Goal: Contribute content: Add original content to the website for others to see

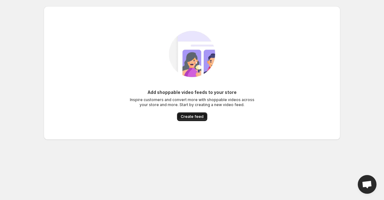
click at [195, 115] on span "Create feed" at bounding box center [192, 116] width 23 height 5
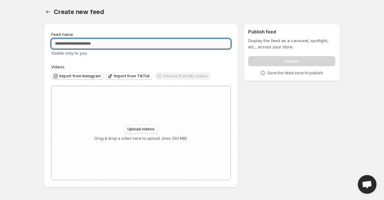
click at [154, 45] on input "Feed name" at bounding box center [140, 44] width 179 height 10
type input "********"
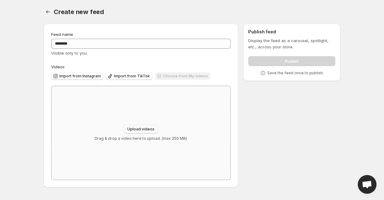
click at [145, 127] on span "Upload videos" at bounding box center [140, 129] width 27 height 5
type input "**********"
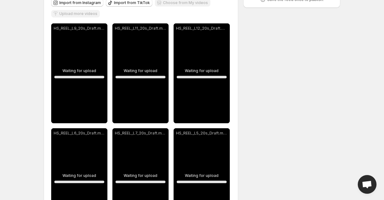
scroll to position [76, 0]
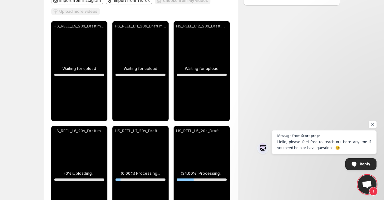
click at [373, 124] on span "Open chat" at bounding box center [373, 125] width 8 height 8
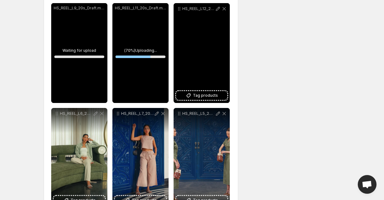
scroll to position [94, 0]
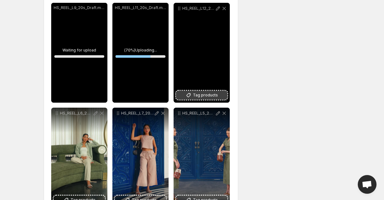
click at [204, 98] on span "Tag products" at bounding box center [205, 95] width 25 height 6
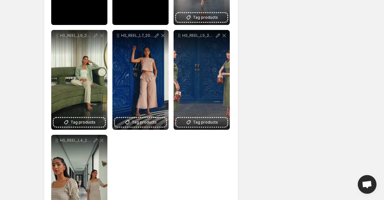
scroll to position [182, 0]
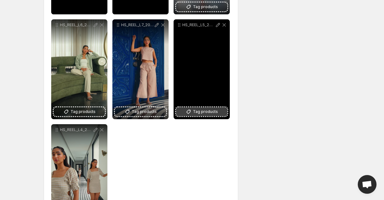
click at [203, 115] on button "Tag products" at bounding box center [201, 111] width 51 height 9
click at [199, 110] on span "Tag products" at bounding box center [205, 112] width 25 height 6
click at [199, 107] on div "HS_REEL_L5_20s_Draft" at bounding box center [202, 69] width 56 height 100
click at [201, 113] on span "Tag products" at bounding box center [205, 112] width 25 height 6
click at [214, 111] on span "Body-hugging Lycra long dress" at bounding box center [219, 109] width 61 height 5
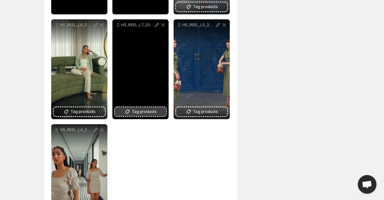
click at [152, 111] on span "Tag products" at bounding box center [144, 112] width 25 height 6
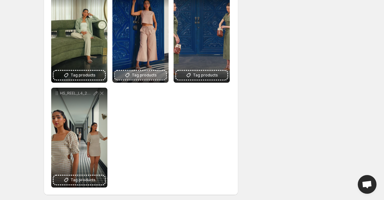
scroll to position [219, 0]
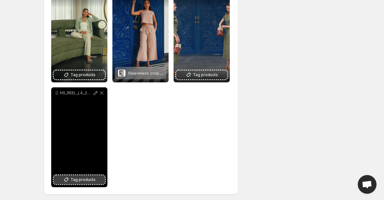
click at [81, 182] on span "Tag products" at bounding box center [83, 180] width 25 height 6
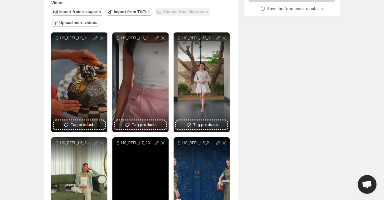
scroll to position [61, 0]
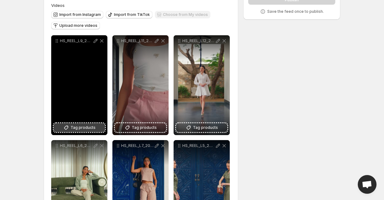
click at [85, 128] on span "Tag products" at bounding box center [83, 128] width 25 height 6
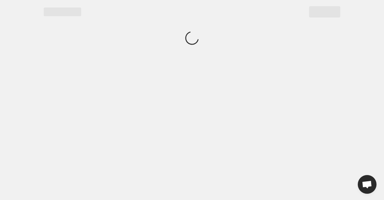
scroll to position [0, 0]
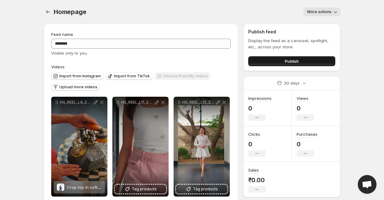
click at [275, 59] on button "Publish" at bounding box center [291, 61] width 87 height 10
